Goal: Check status: Check status

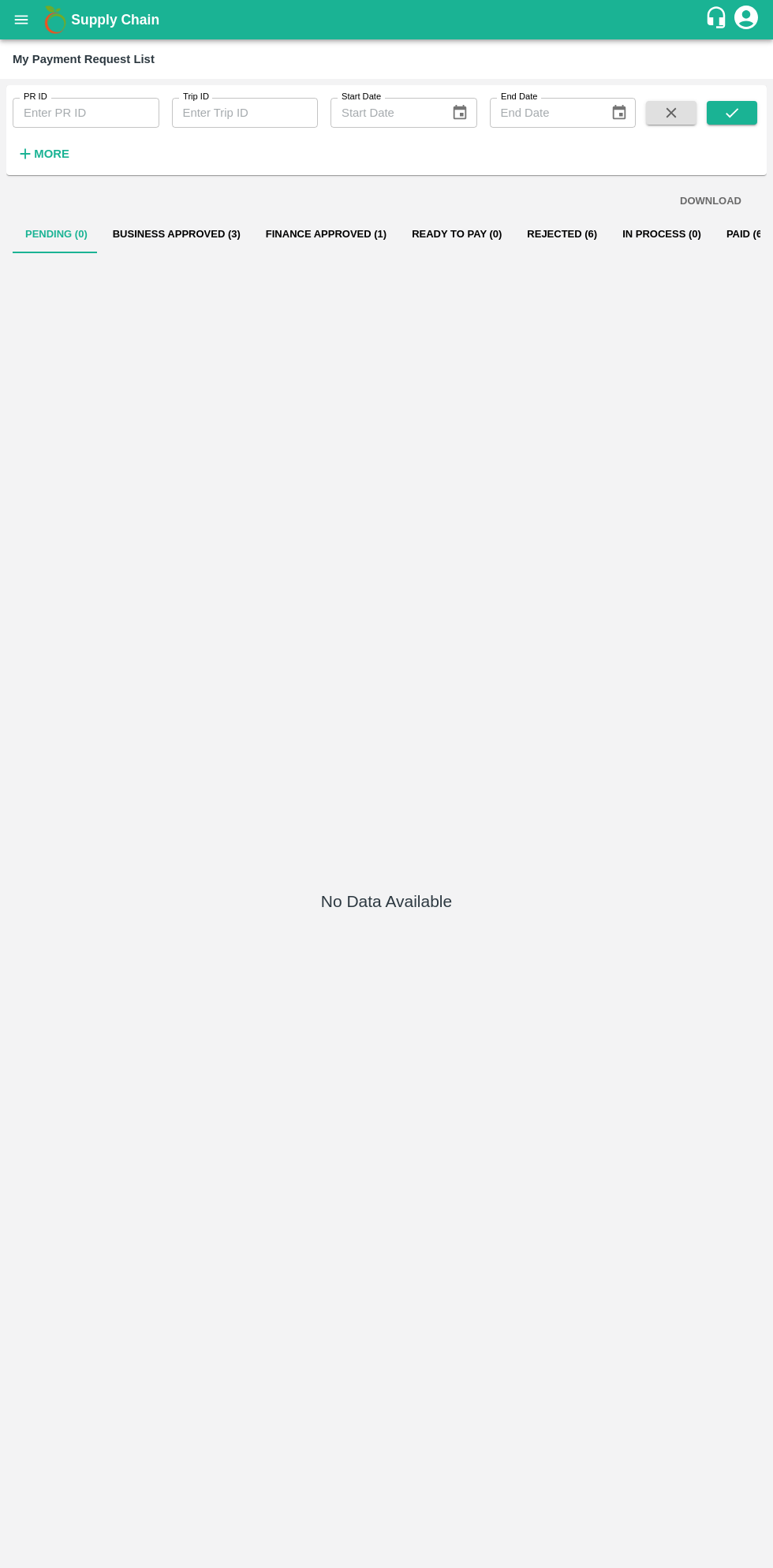
click at [34, 21] on button "open drawer" at bounding box center [20, 20] width 36 height 36
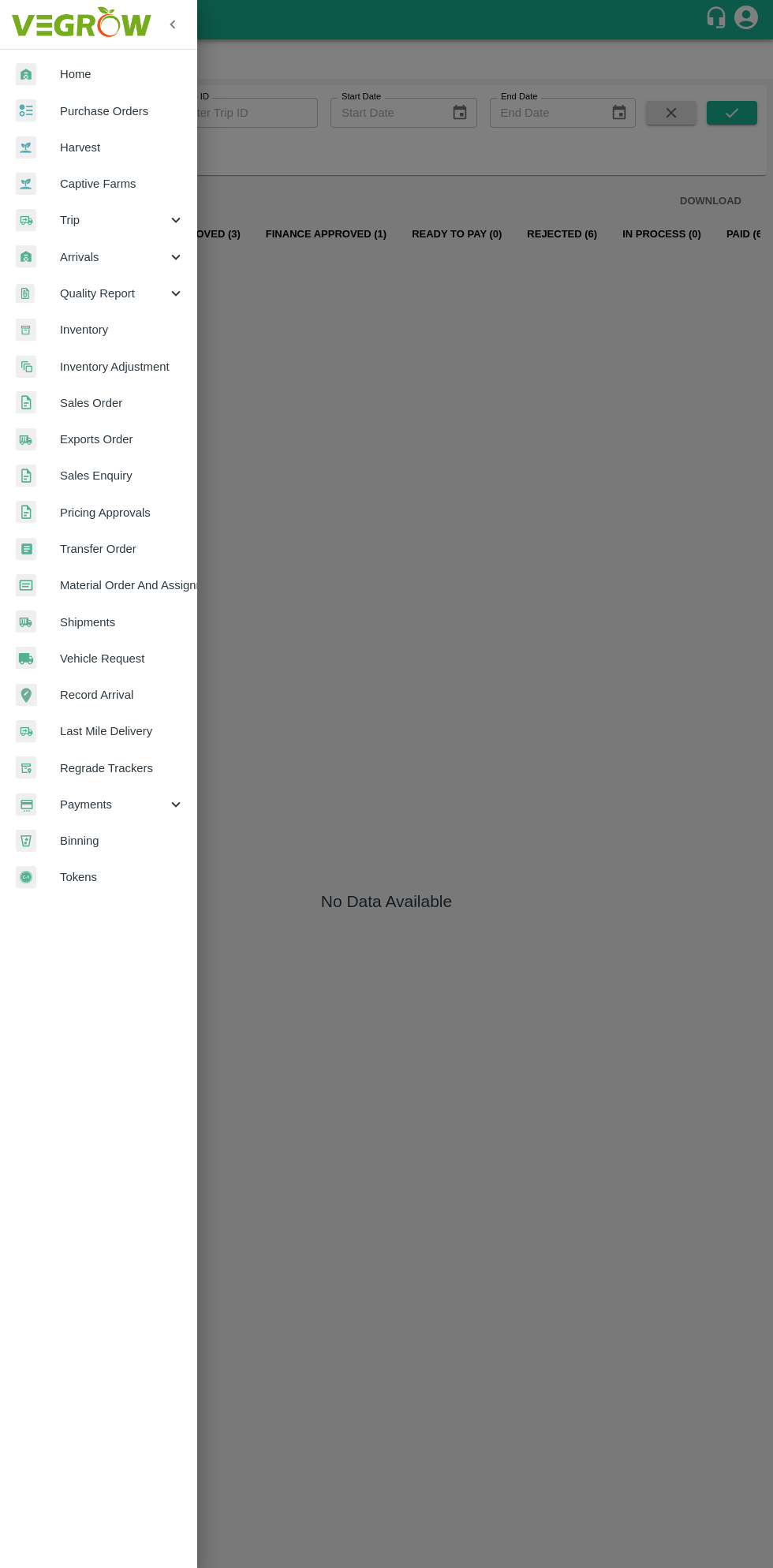
click at [402, 480] on div at bounding box center [386, 784] width 773 height 1568
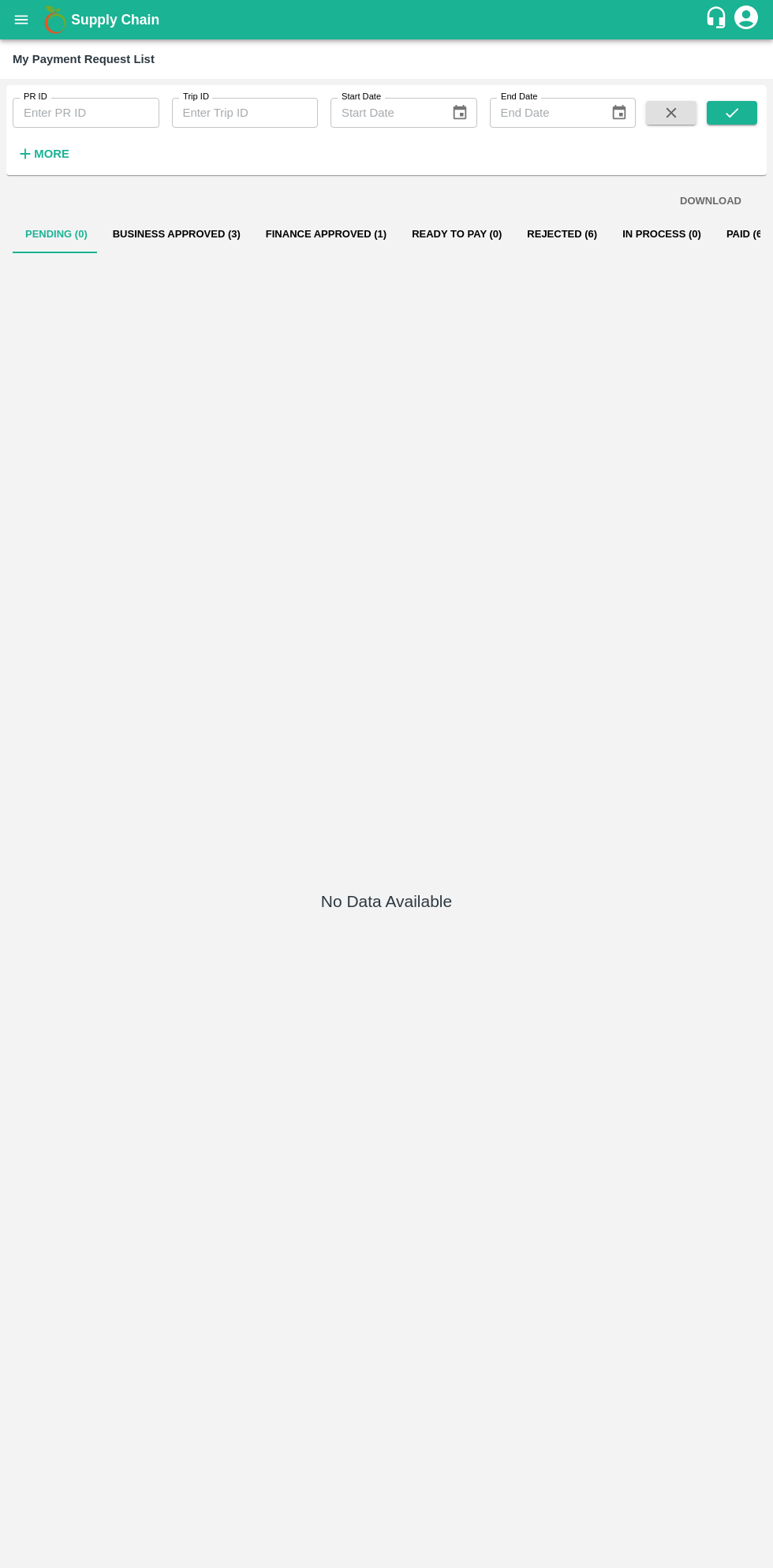
click at [182, 234] on button "Business Approved (3)" at bounding box center [177, 234] width 153 height 38
click at [176, 235] on button "Business Approved (3)" at bounding box center [177, 234] width 153 height 38
